Goal: Check status: Check status

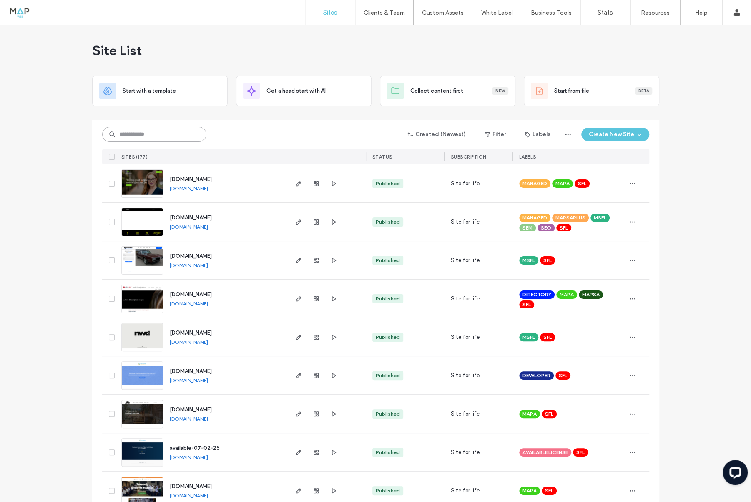
click at [145, 135] on input at bounding box center [154, 134] width 104 height 15
type input "****"
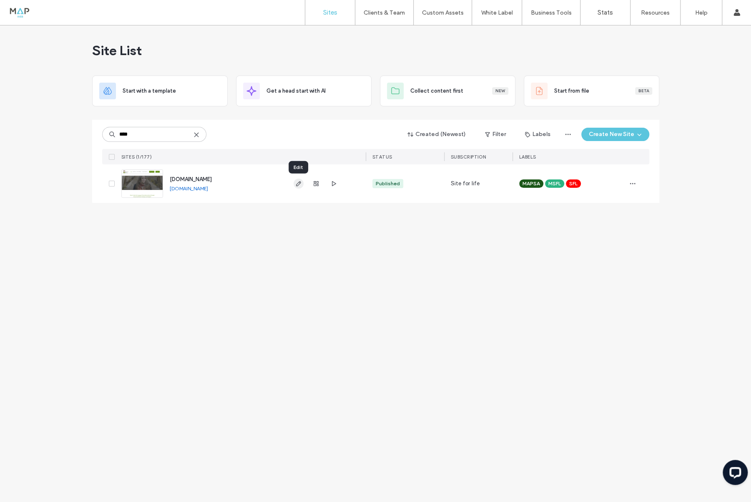
click at [300, 181] on use "button" at bounding box center [298, 183] width 5 height 5
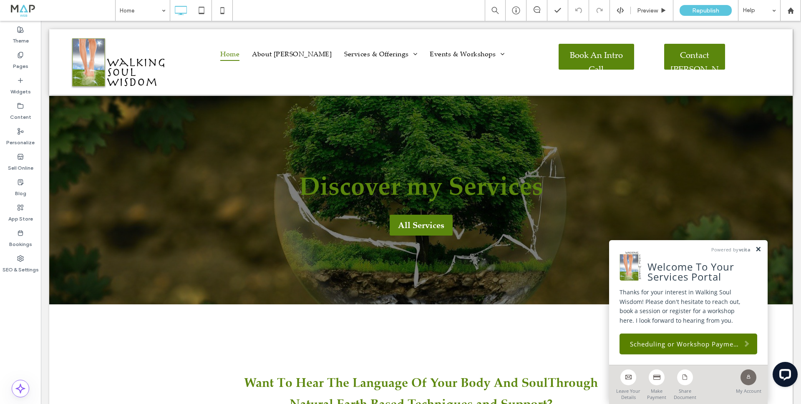
click at [757, 249] on link at bounding box center [758, 249] width 6 height 7
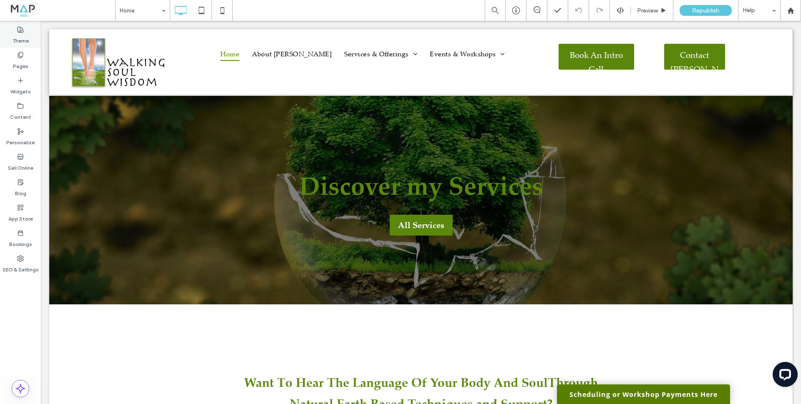
click at [17, 30] on div "Theme" at bounding box center [20, 35] width 41 height 25
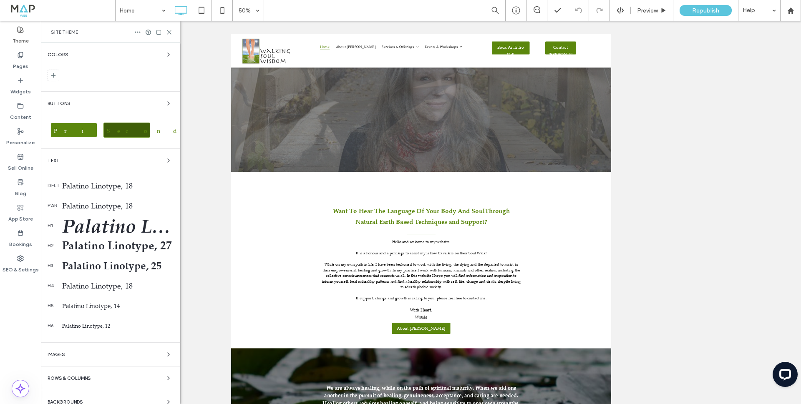
click at [138, 129] on span "Secondary" at bounding box center [175, 131] width 143 height 8
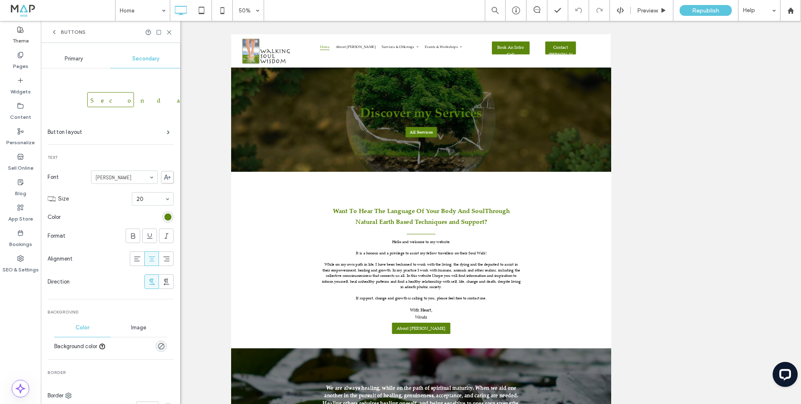
click at [57, 33] on icon at bounding box center [54, 32] width 7 height 7
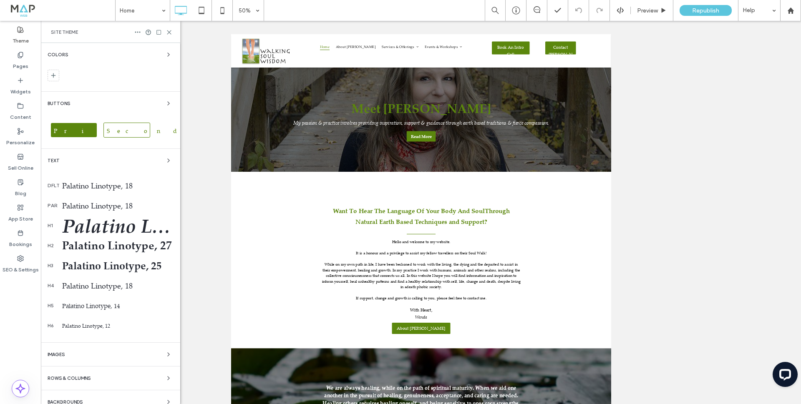
scroll to position [33, 0]
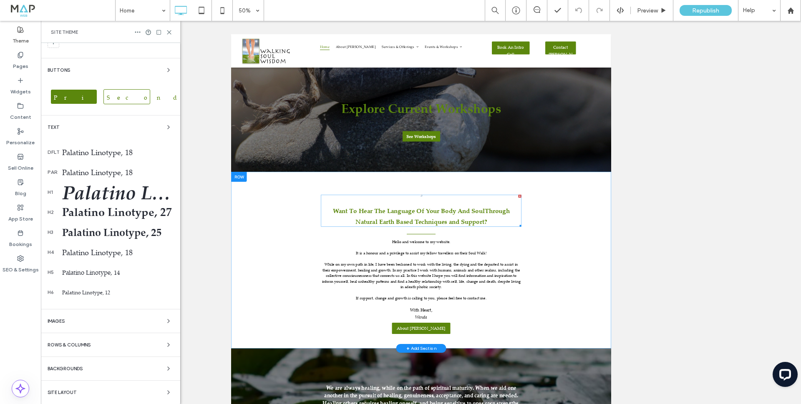
click at [505, 383] on b "Want To Hear The Language Of Your Body And Soul" at bounding box center [586, 387] width 304 height 17
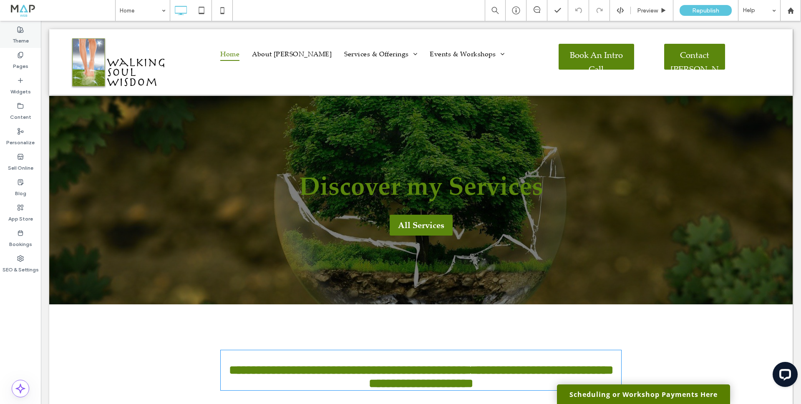
click at [23, 39] on label "Theme" at bounding box center [21, 39] width 16 height 12
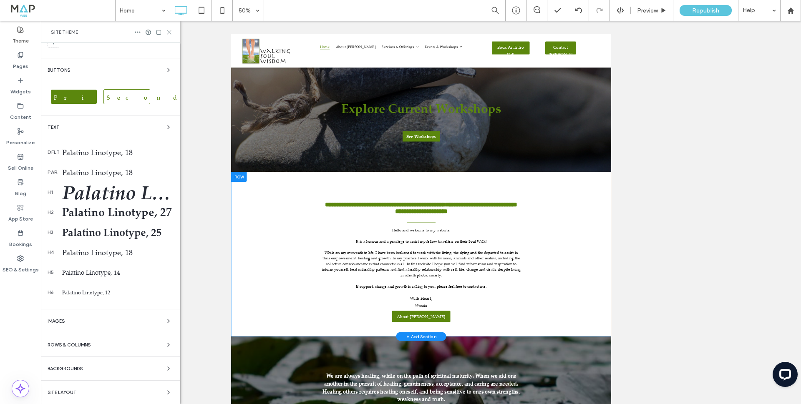
click at [167, 29] on icon at bounding box center [169, 32] width 6 height 6
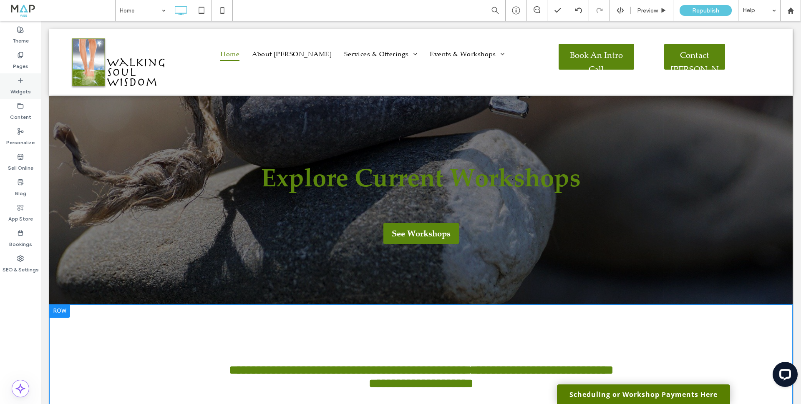
click at [16, 86] on label "Widgets" at bounding box center [20, 90] width 20 height 12
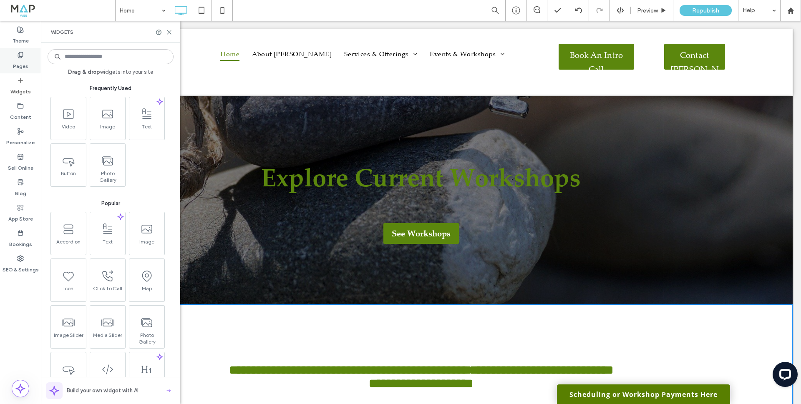
click at [18, 56] on use at bounding box center [20, 54] width 5 height 5
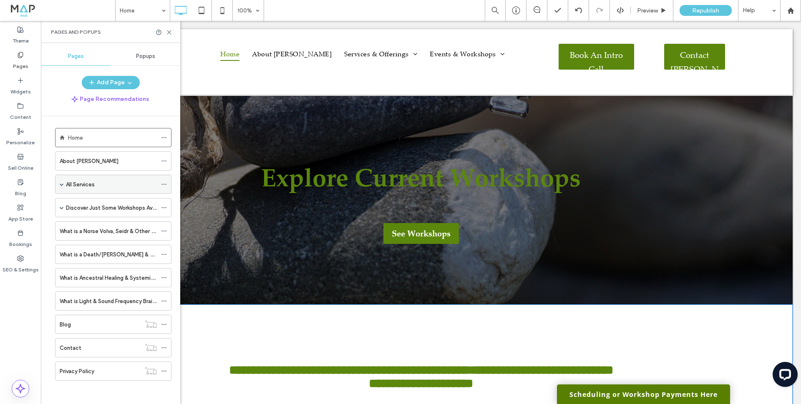
scroll to position [4, 0]
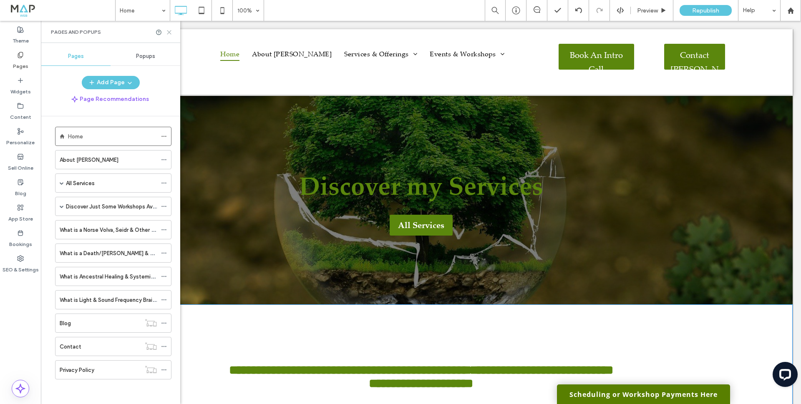
click at [171, 30] on icon at bounding box center [169, 32] width 6 height 6
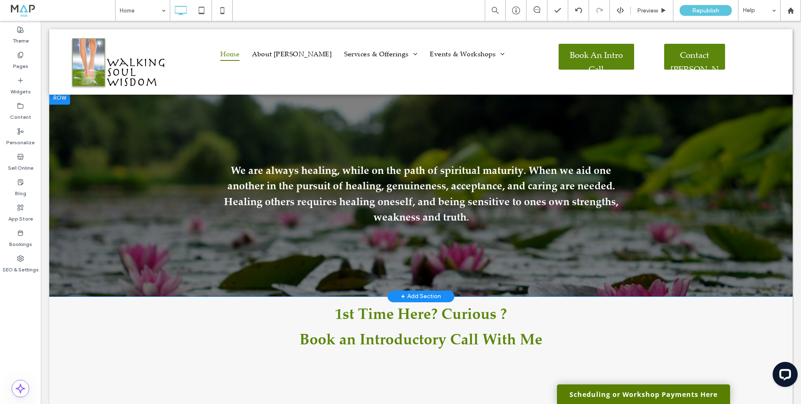
scroll to position [542, 0]
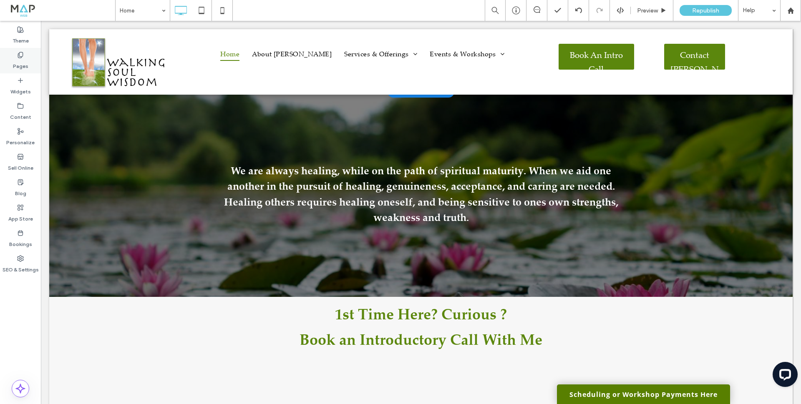
click at [22, 61] on label "Pages" at bounding box center [20, 64] width 15 height 12
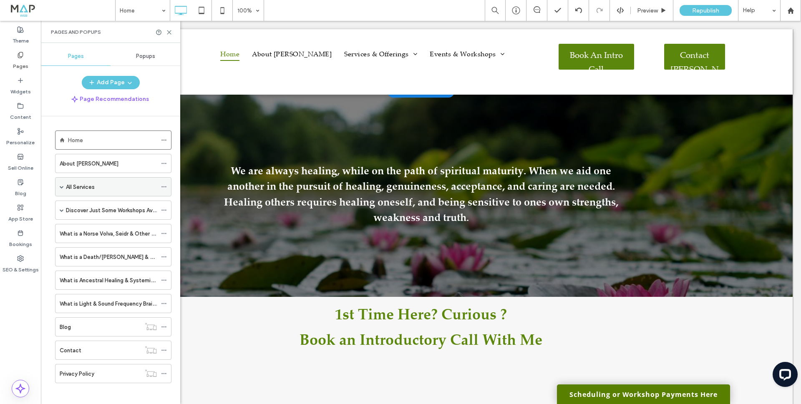
click at [60, 186] on span at bounding box center [62, 187] width 4 height 4
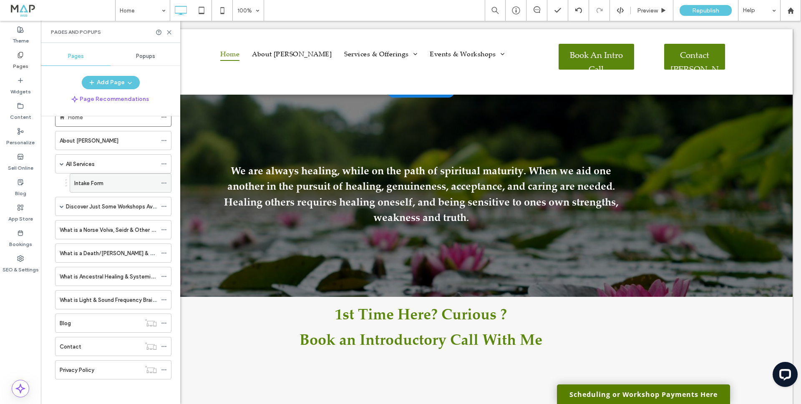
scroll to position [23, 0]
click at [61, 208] on span at bounding box center [62, 206] width 4 height 4
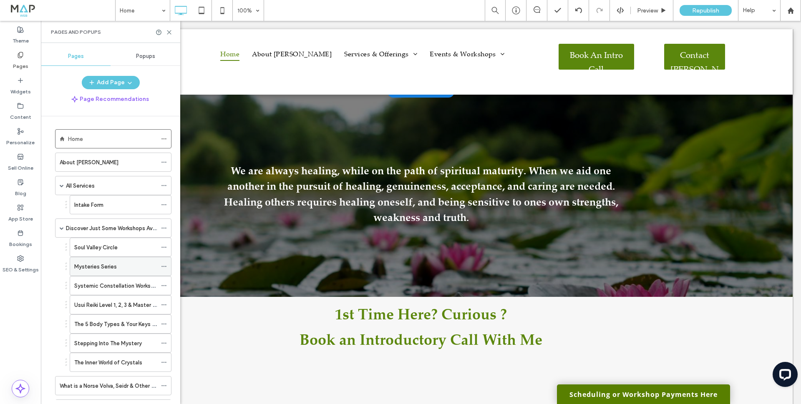
scroll to position [0, 0]
click at [17, 186] on label "Blog" at bounding box center [20, 192] width 11 height 12
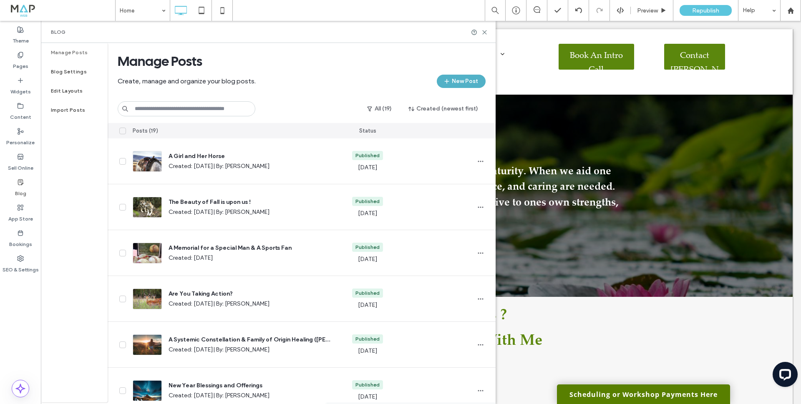
click at [447, 81] on use "button" at bounding box center [446, 81] width 5 height 5
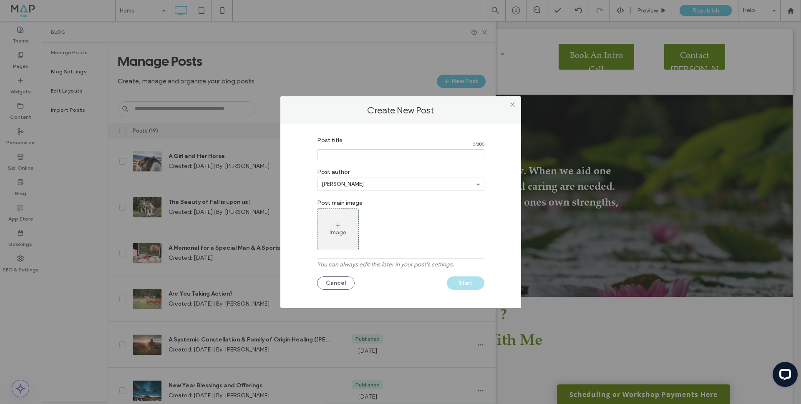
click at [362, 157] on input "Post title" at bounding box center [400, 154] width 167 height 11
type input "*********"
click at [514, 104] on icon at bounding box center [512, 104] width 6 height 6
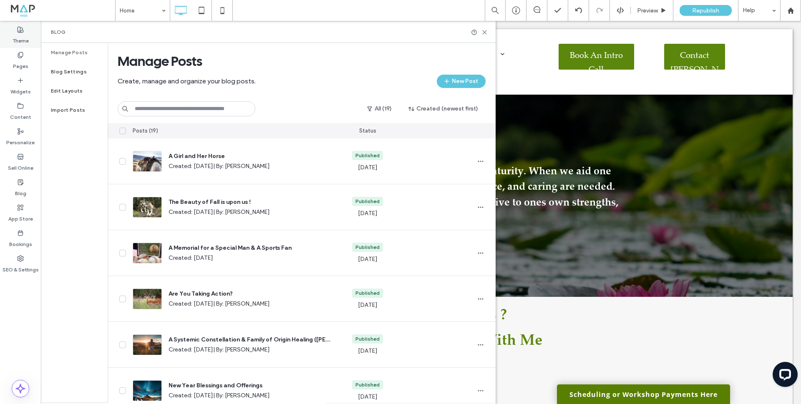
click at [13, 39] on label "Theme" at bounding box center [21, 39] width 16 height 12
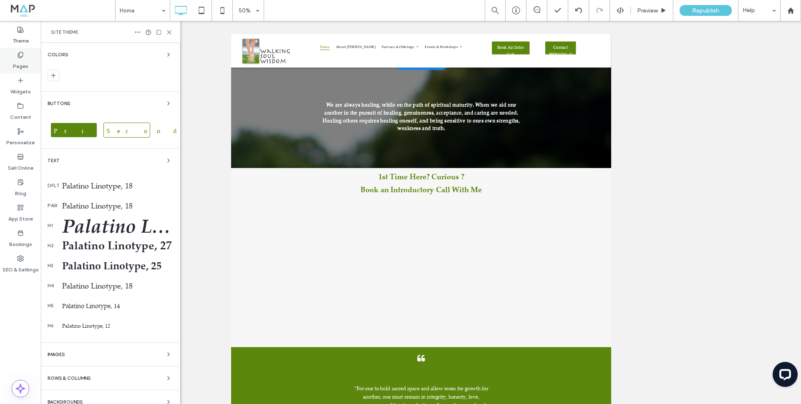
click at [15, 55] on div "Pages" at bounding box center [20, 60] width 41 height 25
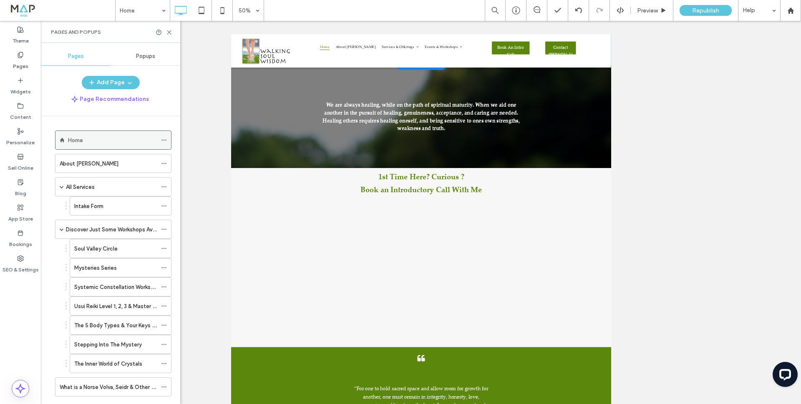
click at [97, 142] on div "Home" at bounding box center [112, 140] width 89 height 9
click at [170, 33] on use at bounding box center [169, 32] width 4 height 4
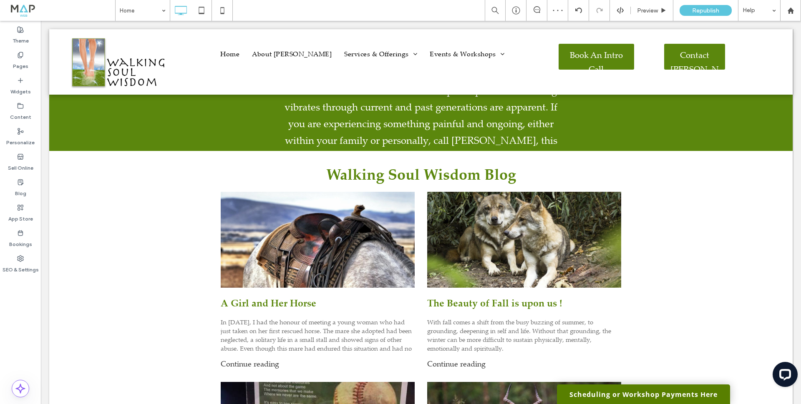
scroll to position [1334, 0]
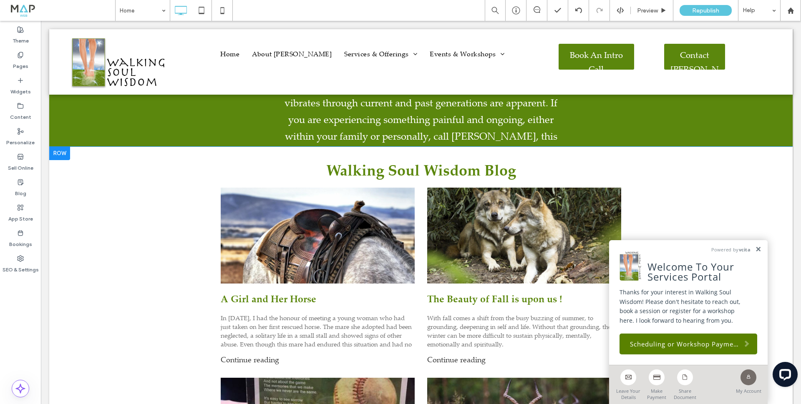
click at [67, 147] on div at bounding box center [59, 153] width 21 height 13
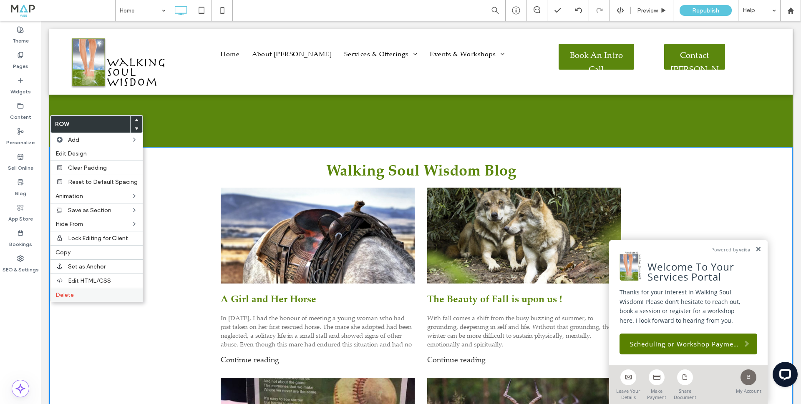
click at [78, 294] on label "Delete" at bounding box center [96, 294] width 82 height 7
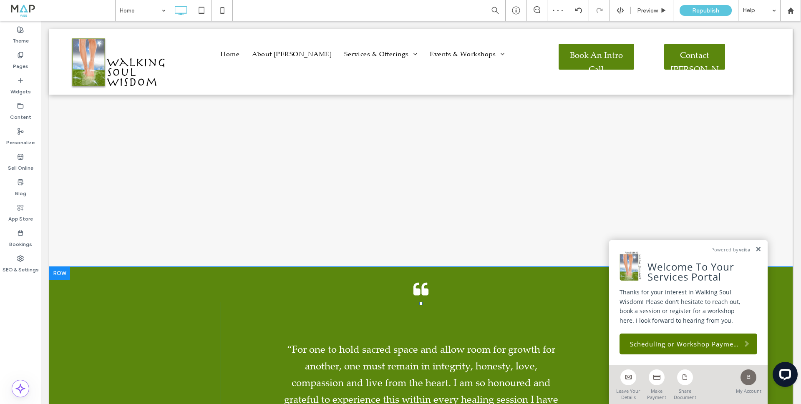
scroll to position [936, 0]
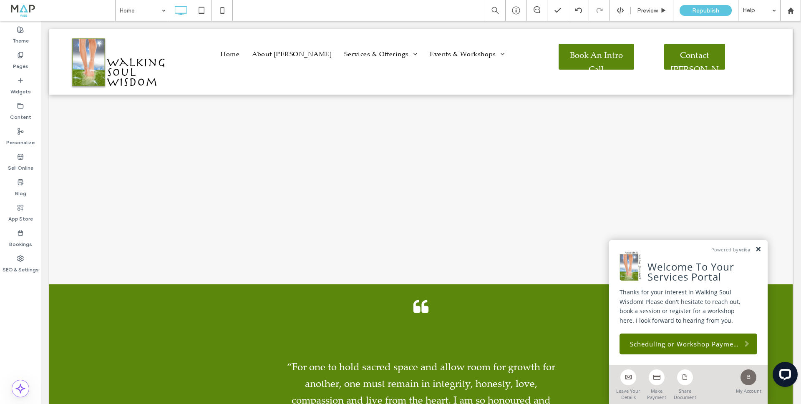
click at [756, 249] on link at bounding box center [758, 249] width 6 height 7
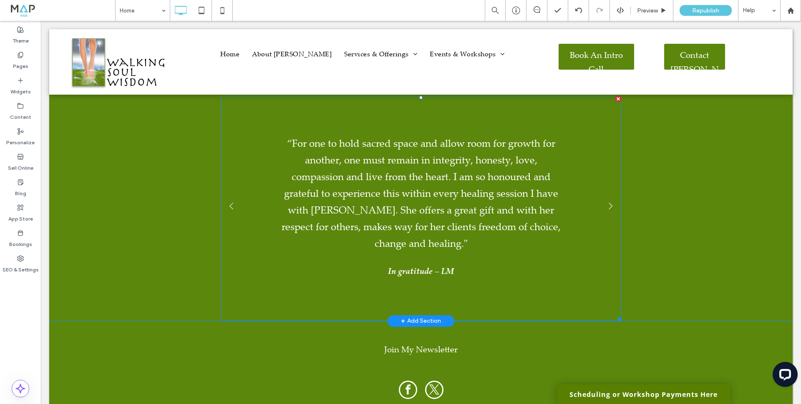
scroll to position [1166, 0]
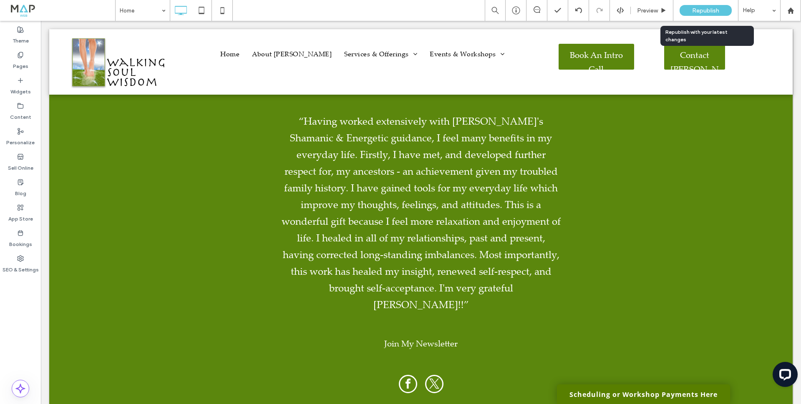
click at [695, 13] on span "Republish" at bounding box center [705, 10] width 27 height 7
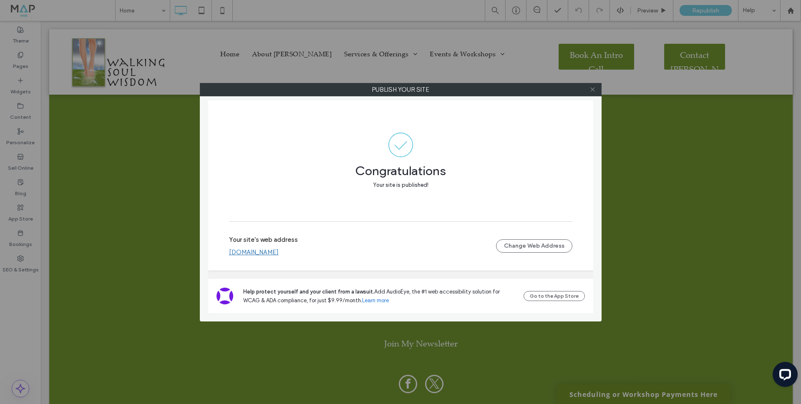
click at [591, 88] on use at bounding box center [592, 90] width 4 height 4
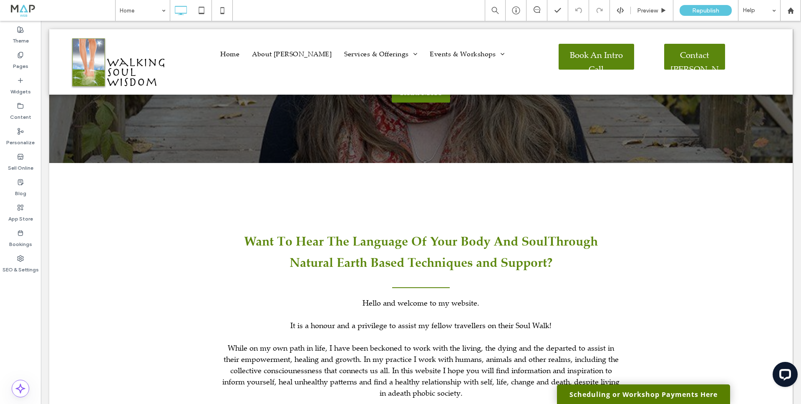
scroll to position [0, 0]
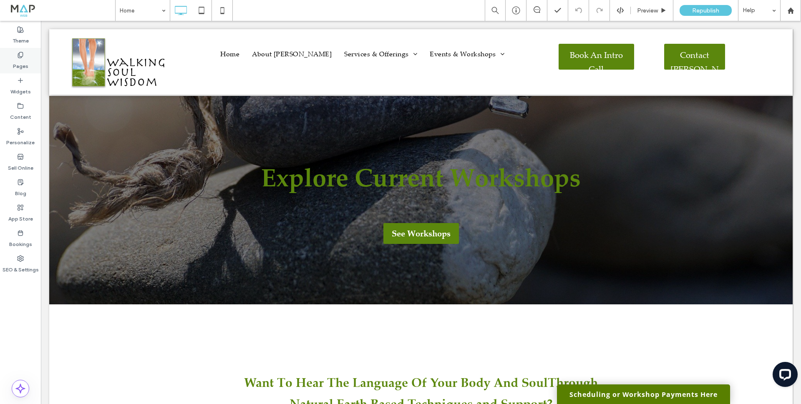
click at [20, 60] on label "Pages" at bounding box center [20, 64] width 15 height 12
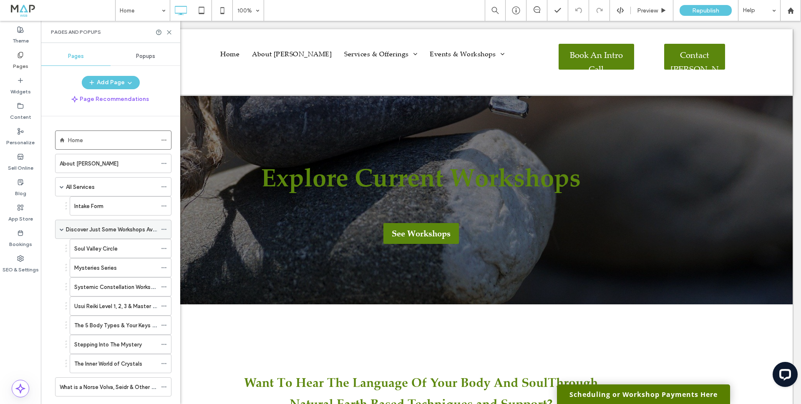
click at [63, 228] on span at bounding box center [62, 229] width 4 height 4
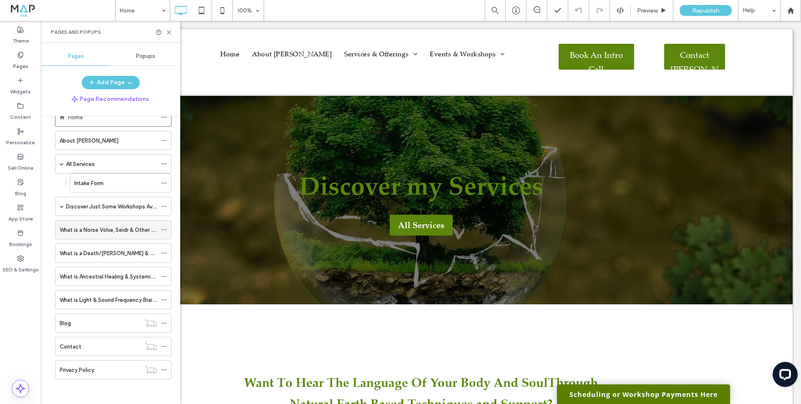
scroll to position [23, 0]
click at [63, 163] on span at bounding box center [62, 164] width 4 height 4
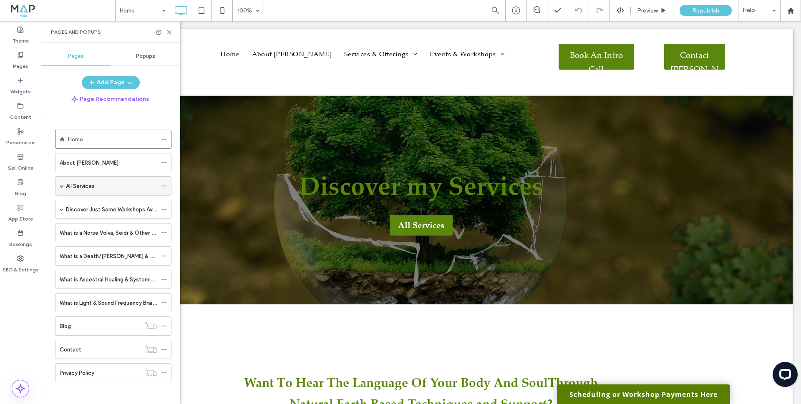
scroll to position [0, 0]
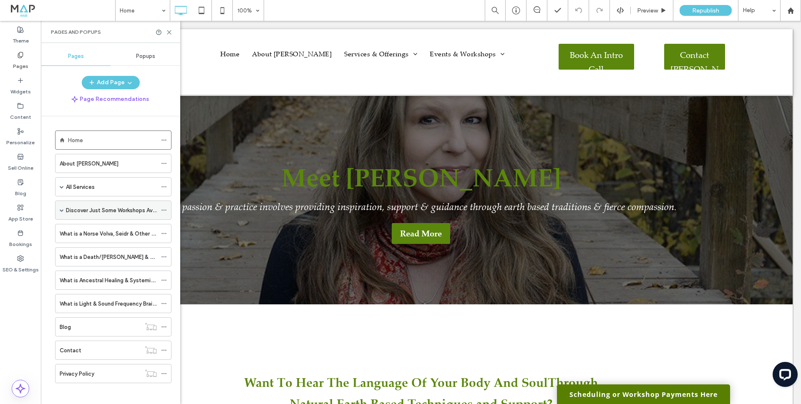
click at [60, 211] on span at bounding box center [62, 210] width 4 height 4
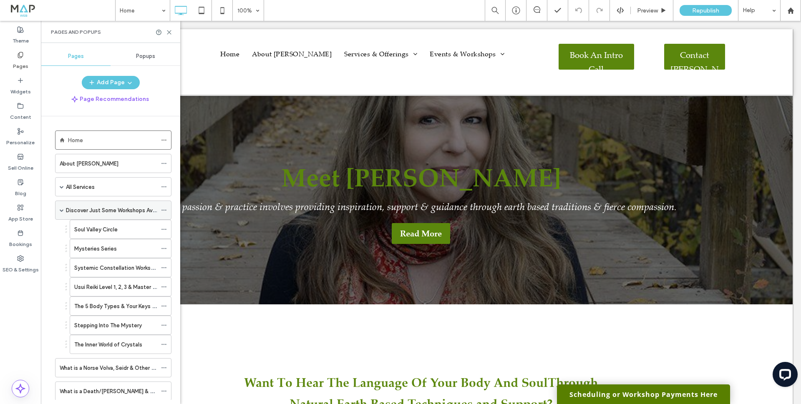
click at [110, 209] on label "Discover Just Some Workshops Available" at bounding box center [117, 210] width 103 height 15
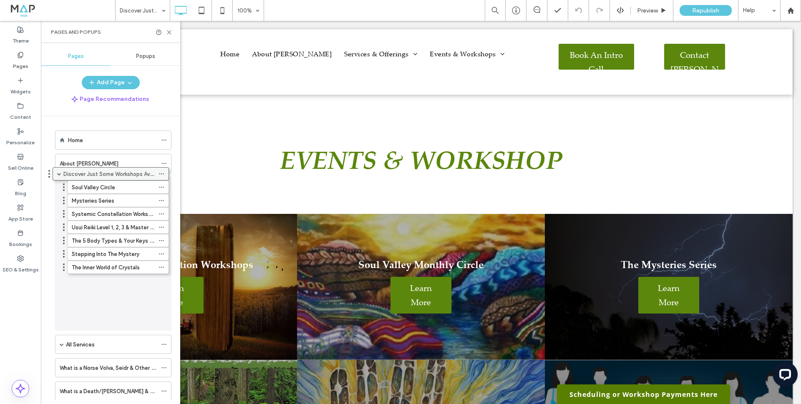
drag, startPoint x: 73, startPoint y: 210, endPoint x: 70, endPoint y: 177, distance: 33.4
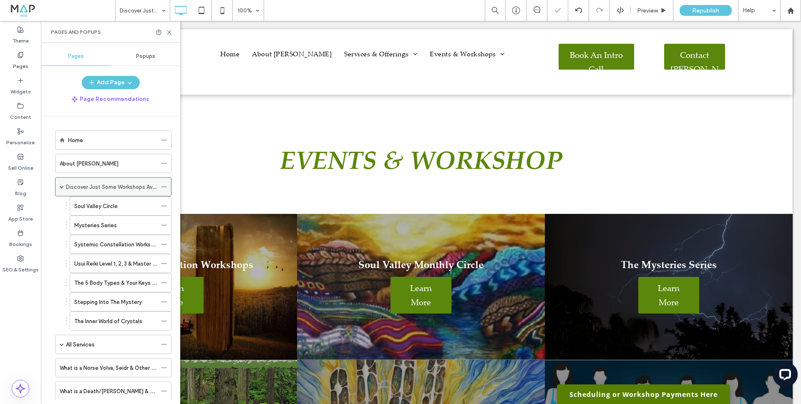
click at [60, 186] on span at bounding box center [62, 187] width 4 height 4
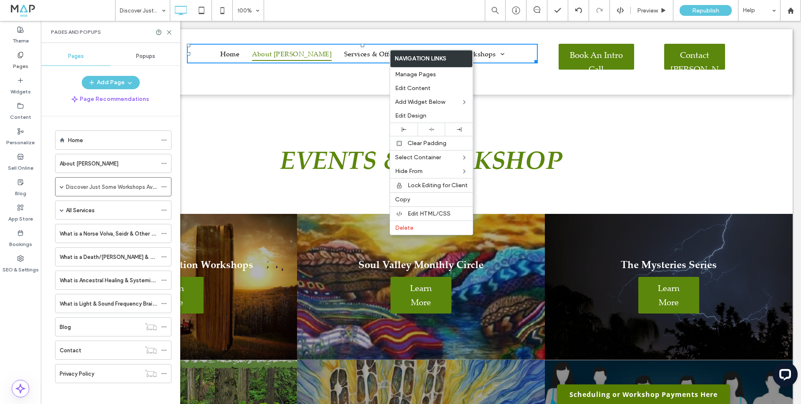
click at [306, 56] on span "About Wanda" at bounding box center [292, 53] width 80 height 14
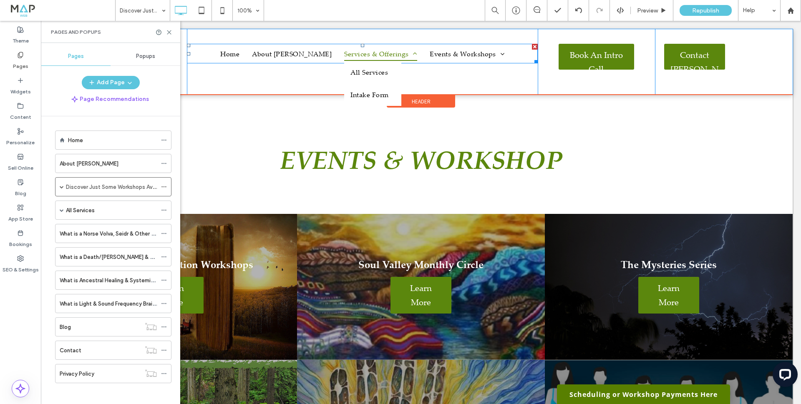
click at [347, 53] on span "Services & Offerings" at bounding box center [380, 53] width 73 height 14
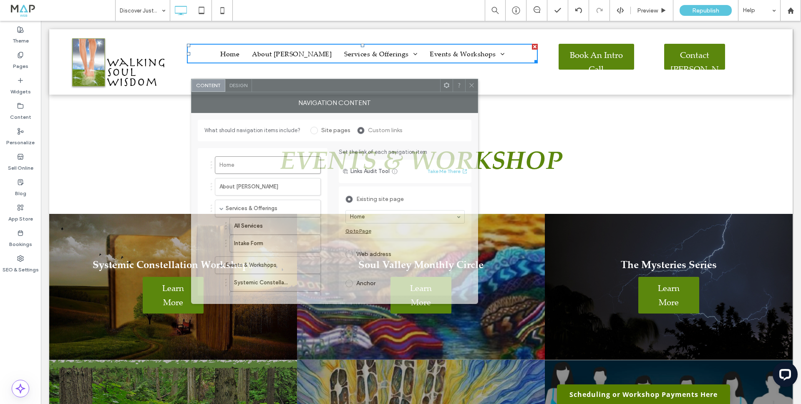
drag, startPoint x: 635, startPoint y: 99, endPoint x: 274, endPoint y: 88, distance: 361.2
click at [274, 88] on div at bounding box center [346, 85] width 188 height 13
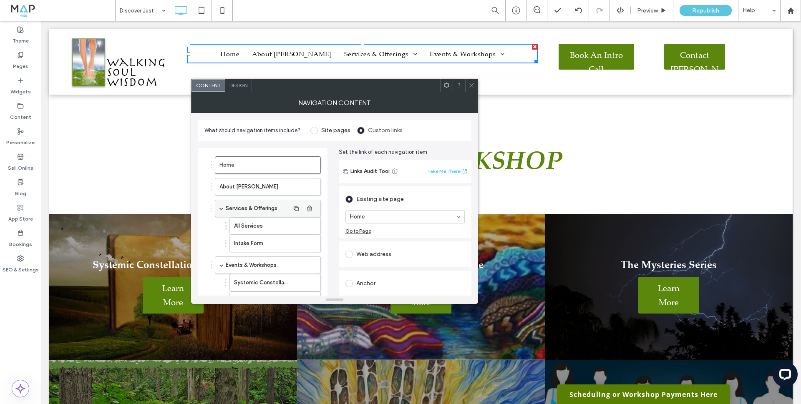
click at [221, 208] on span at bounding box center [221, 208] width 4 height 4
click at [221, 230] on span at bounding box center [221, 230] width 4 height 4
drag, startPoint x: 236, startPoint y: 226, endPoint x: 236, endPoint y: 199, distance: 26.3
click at [472, 84] on use at bounding box center [471, 85] width 4 height 4
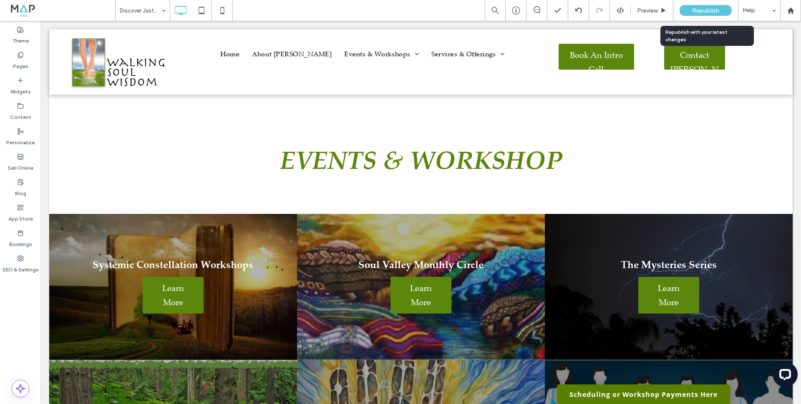
click at [696, 11] on span "Republish" at bounding box center [705, 10] width 27 height 7
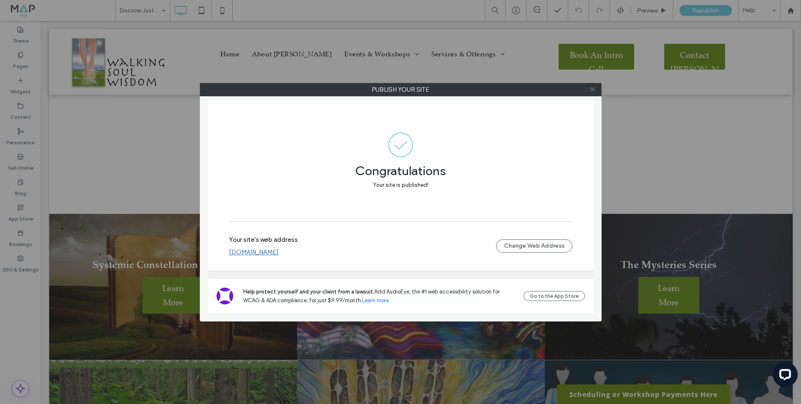
click at [592, 88] on icon at bounding box center [592, 89] width 6 height 6
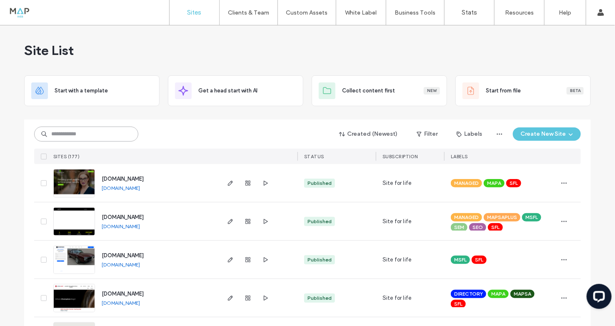
click at [80, 134] on input at bounding box center [86, 134] width 104 height 15
type input "*****"
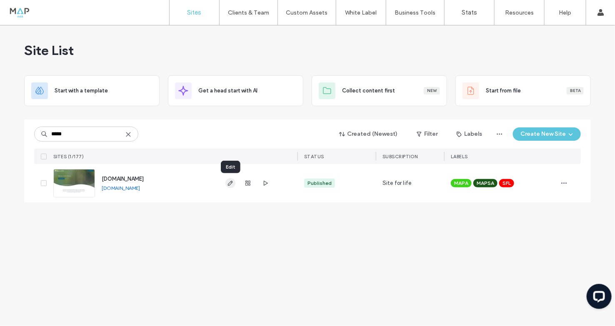
click at [230, 183] on use "button" at bounding box center [230, 183] width 5 height 5
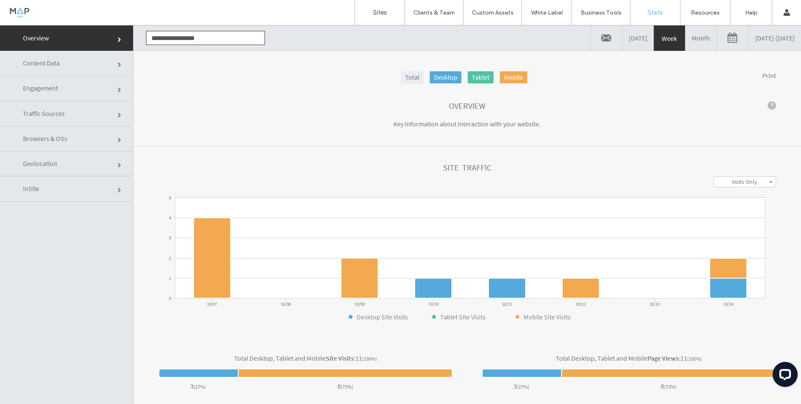
click at [752, 43] on link "[DATE] - [DATE]" at bounding box center [774, 37] width 52 height 25
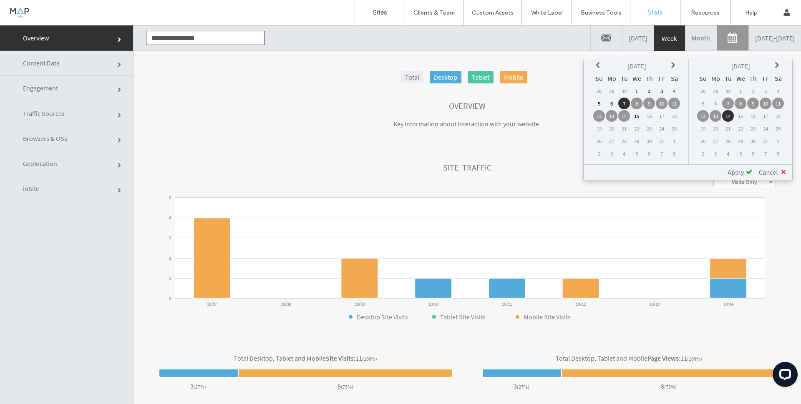
click at [597, 64] on icon at bounding box center [598, 65] width 7 height 7
click at [610, 92] on td "1" at bounding box center [611, 91] width 12 height 12
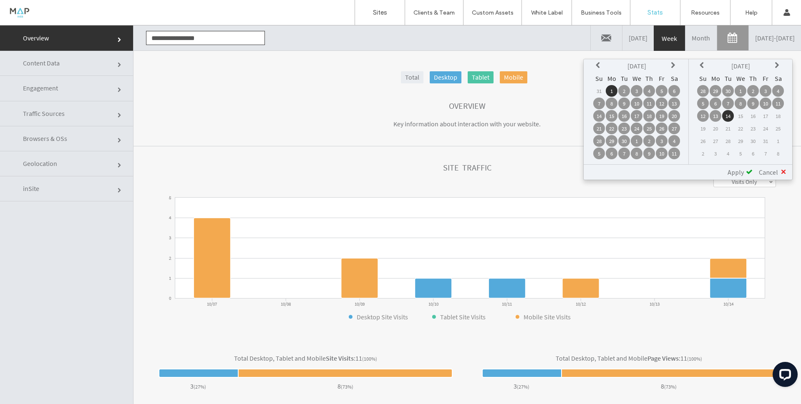
click at [702, 65] on icon at bounding box center [702, 65] width 7 height 7
click at [727, 138] on td "30" at bounding box center [728, 141] width 12 height 12
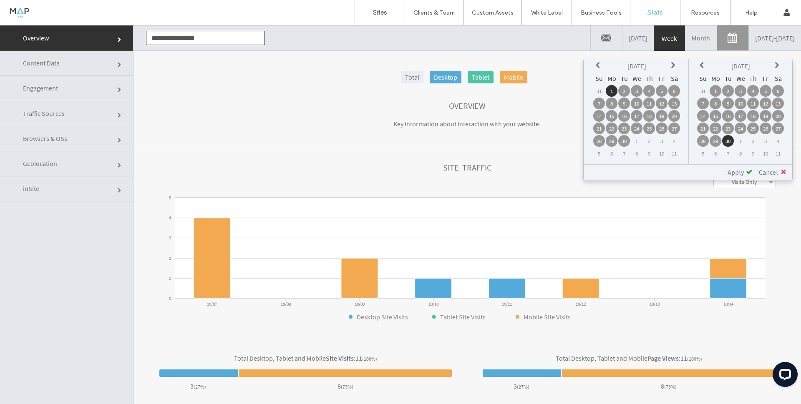
click at [735, 172] on span "Apply" at bounding box center [735, 172] width 16 height 8
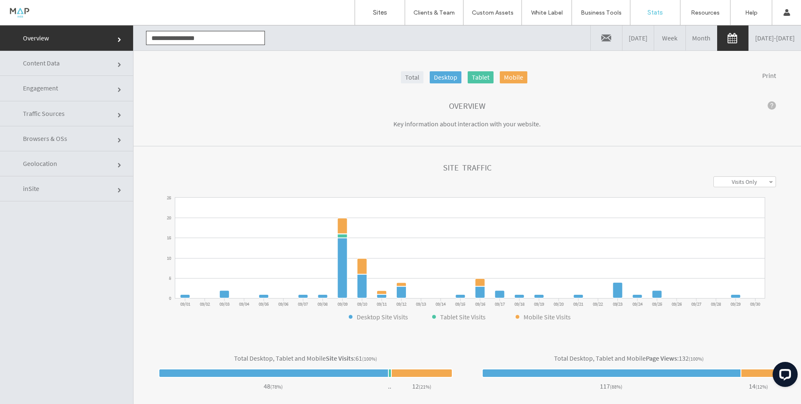
drag, startPoint x: 167, startPoint y: 39, endPoint x: 254, endPoint y: 39, distance: 87.6
click at [254, 39] on input "**********" at bounding box center [205, 38] width 119 height 14
type input "**********"
click at [213, 40] on input "text" at bounding box center [205, 38] width 119 height 14
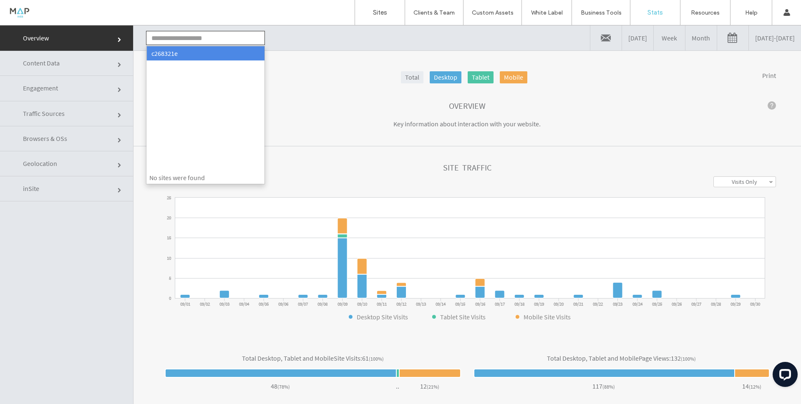
click at [156, 50] on li "c268321e" at bounding box center [205, 53] width 118 height 14
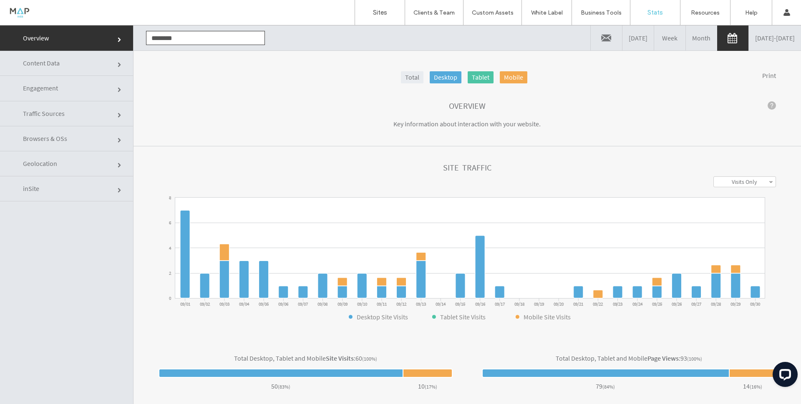
click at [172, 39] on input "********" at bounding box center [205, 38] width 119 height 14
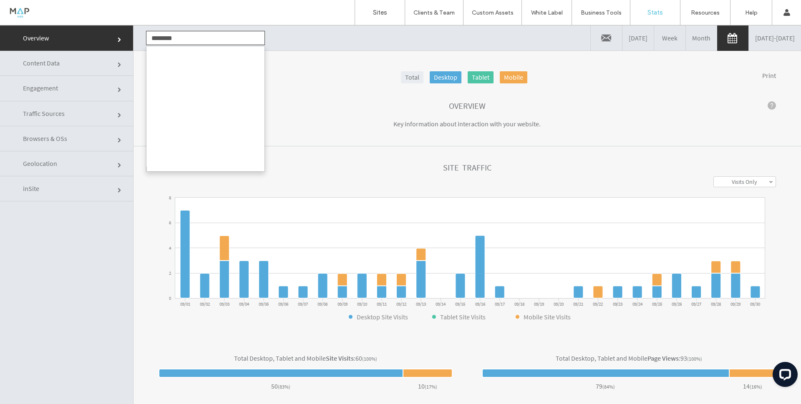
click at [172, 39] on input "********" at bounding box center [205, 38] width 119 height 14
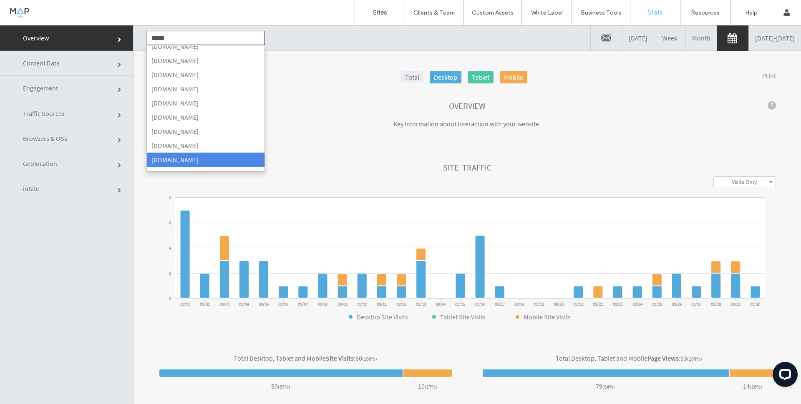
scroll to position [0, 0]
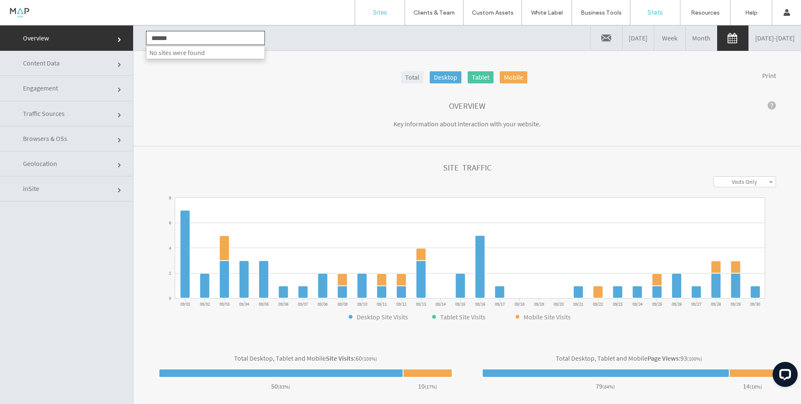
type input "******"
click at [375, 15] on label "Sites" at bounding box center [380, 13] width 14 height 8
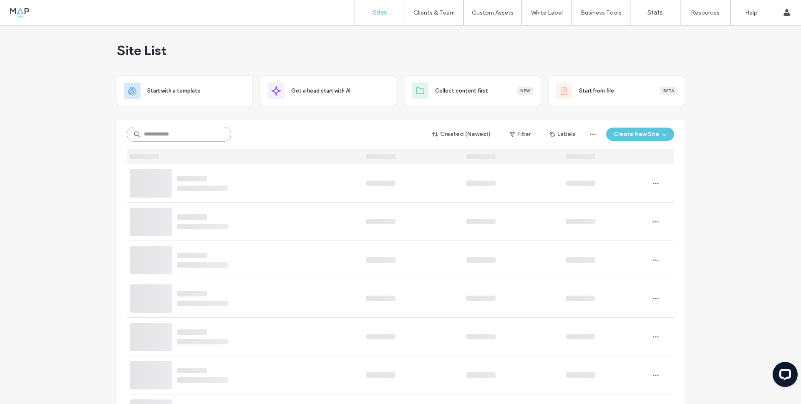
click at [159, 136] on input at bounding box center [179, 134] width 104 height 15
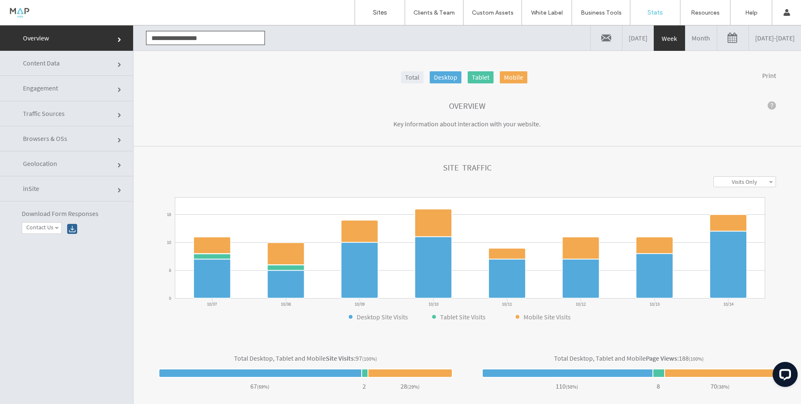
click at [748, 38] on link "[DATE] - [DATE]" at bounding box center [774, 37] width 52 height 25
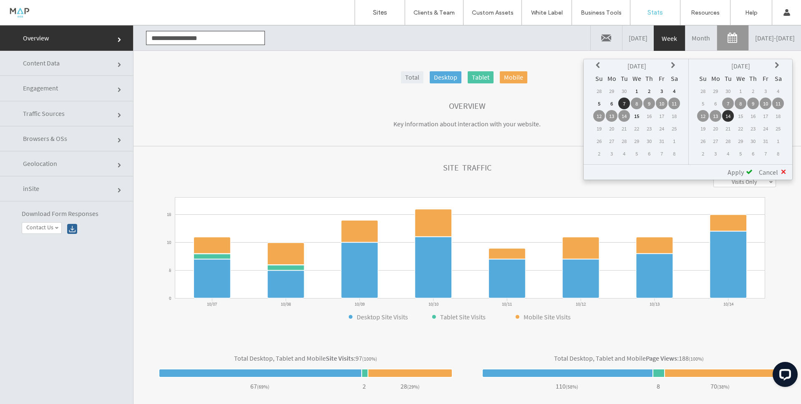
click at [596, 64] on icon at bounding box center [598, 65] width 7 height 7
click at [613, 90] on td "1" at bounding box center [611, 91] width 12 height 12
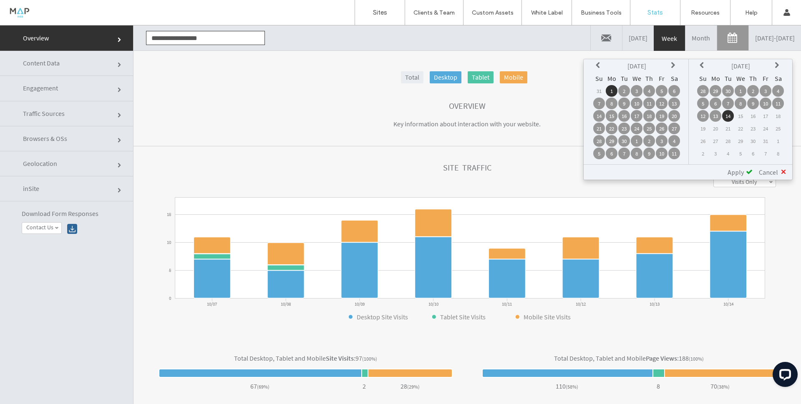
click at [701, 67] on icon at bounding box center [702, 65] width 7 height 7
click at [728, 141] on td "30" at bounding box center [728, 141] width 12 height 12
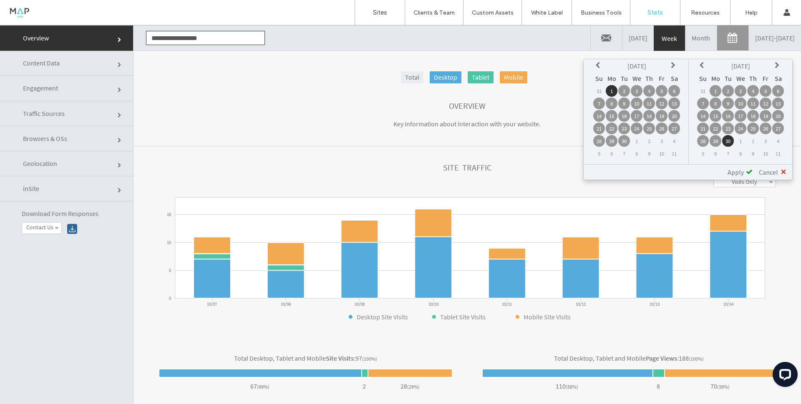
click at [733, 172] on span "Apply" at bounding box center [735, 172] width 16 height 8
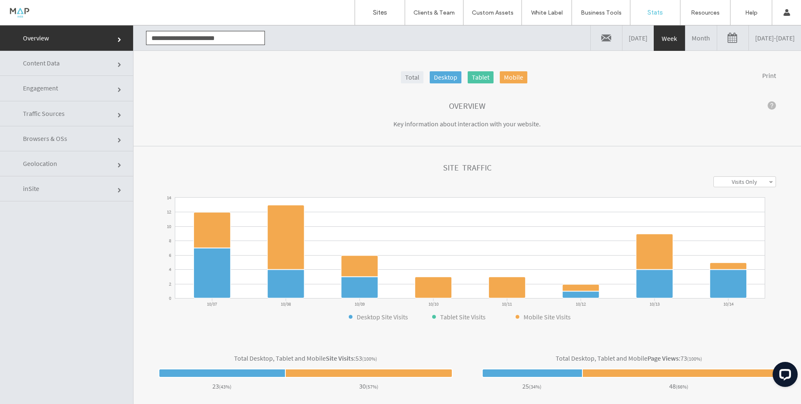
click at [748, 39] on link "[DATE] - [DATE]" at bounding box center [774, 37] width 52 height 25
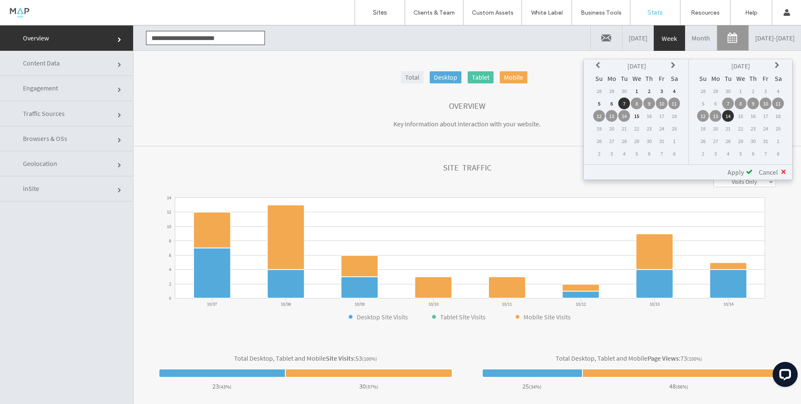
click at [598, 65] on icon at bounding box center [598, 65] width 7 height 7
click at [612, 90] on td "1" at bounding box center [611, 91] width 12 height 12
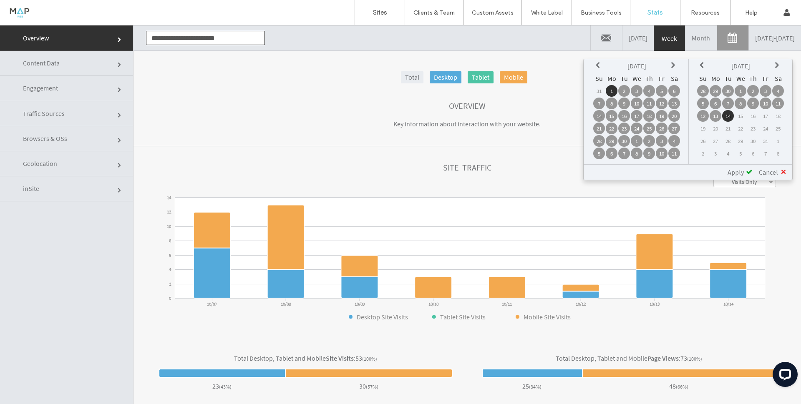
click at [699, 65] on icon at bounding box center [702, 65] width 7 height 7
click at [727, 139] on td "30" at bounding box center [728, 141] width 12 height 12
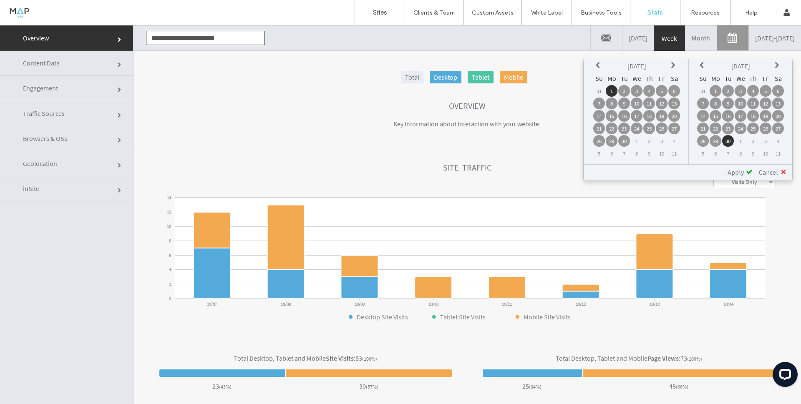
click at [736, 172] on span "Apply" at bounding box center [735, 172] width 16 height 8
